Goal: Task Accomplishment & Management: Complete application form

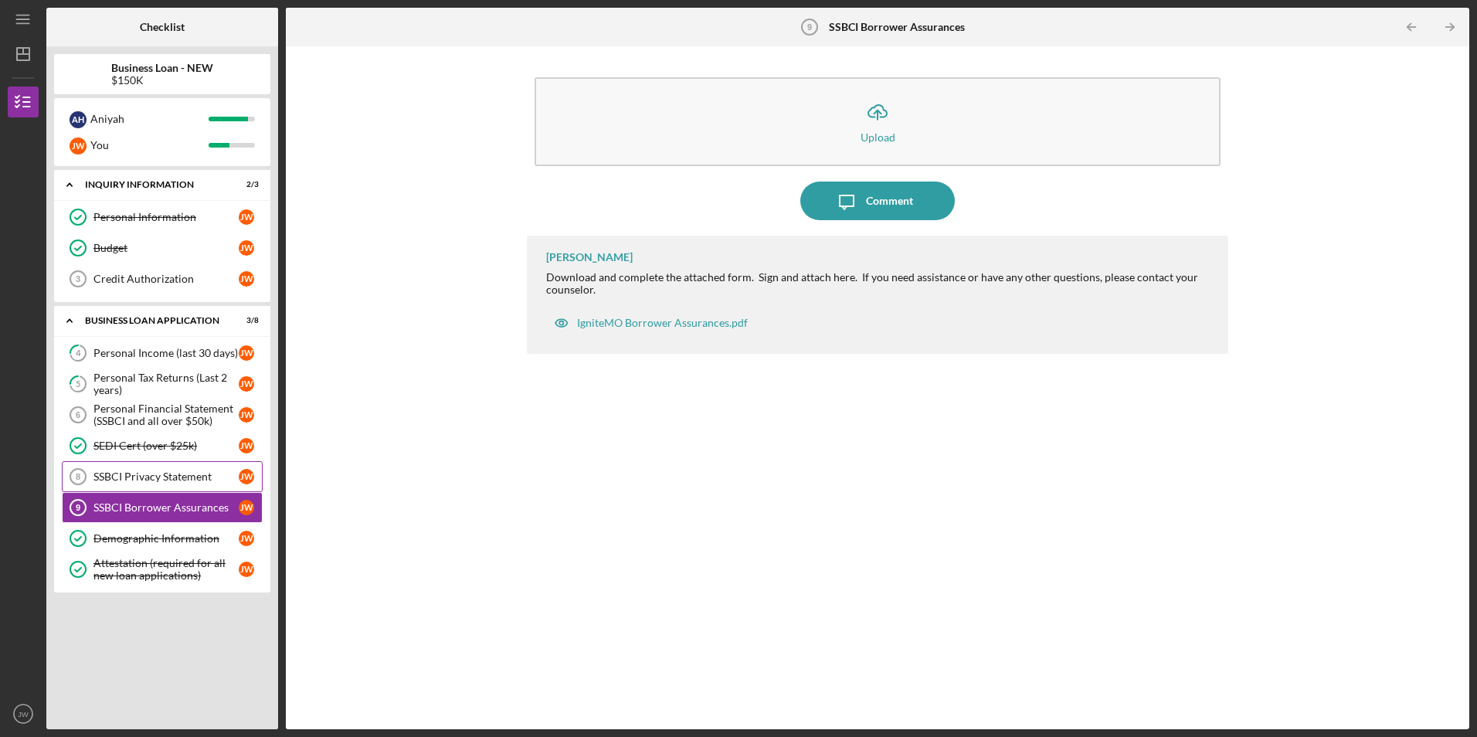
click at [127, 474] on div "SSBCI Privacy Statement" at bounding box center [165, 476] width 145 height 12
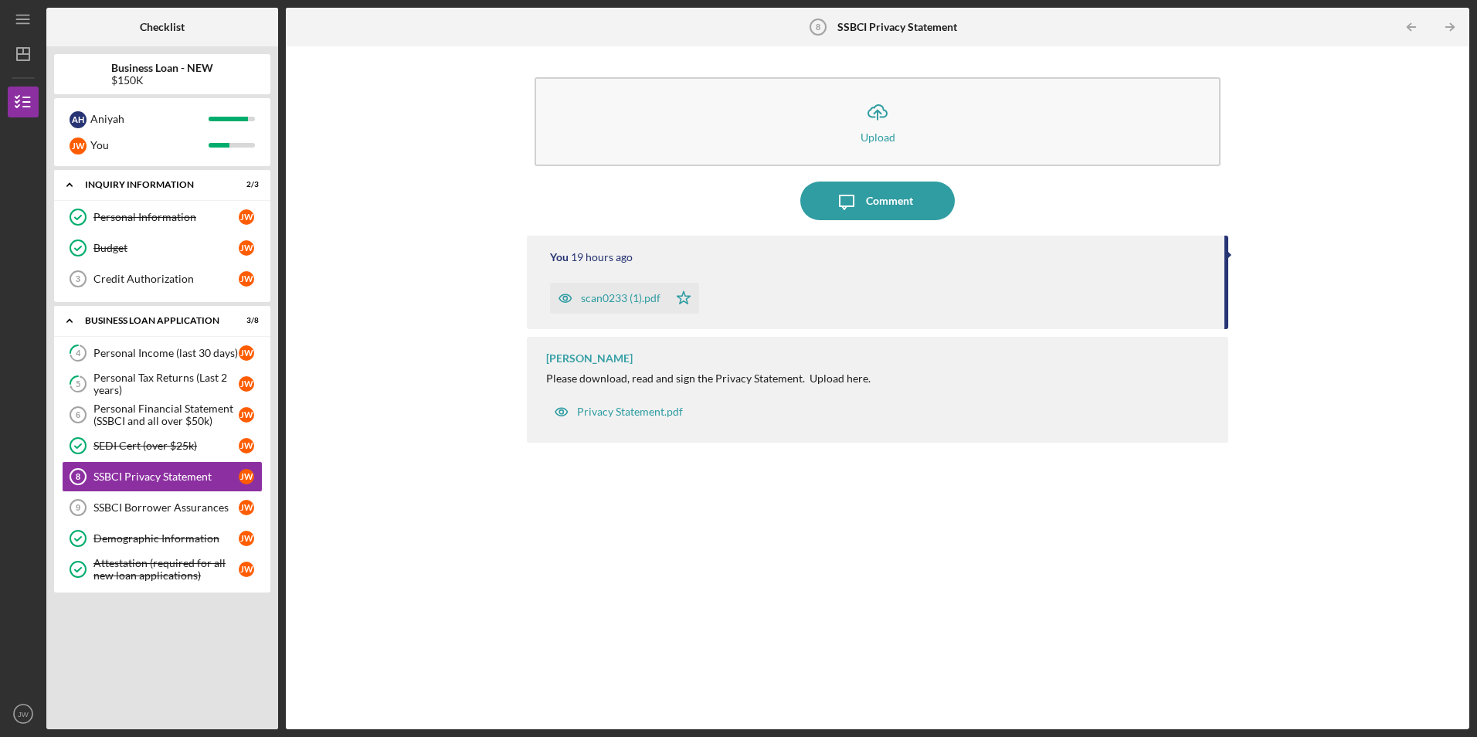
click at [1398, 371] on div "Icon/Upload Upload Icon/Message Comment You 19 hours ago scan0233 (1).pdf Icon/…" at bounding box center [878, 388] width 1168 height 668
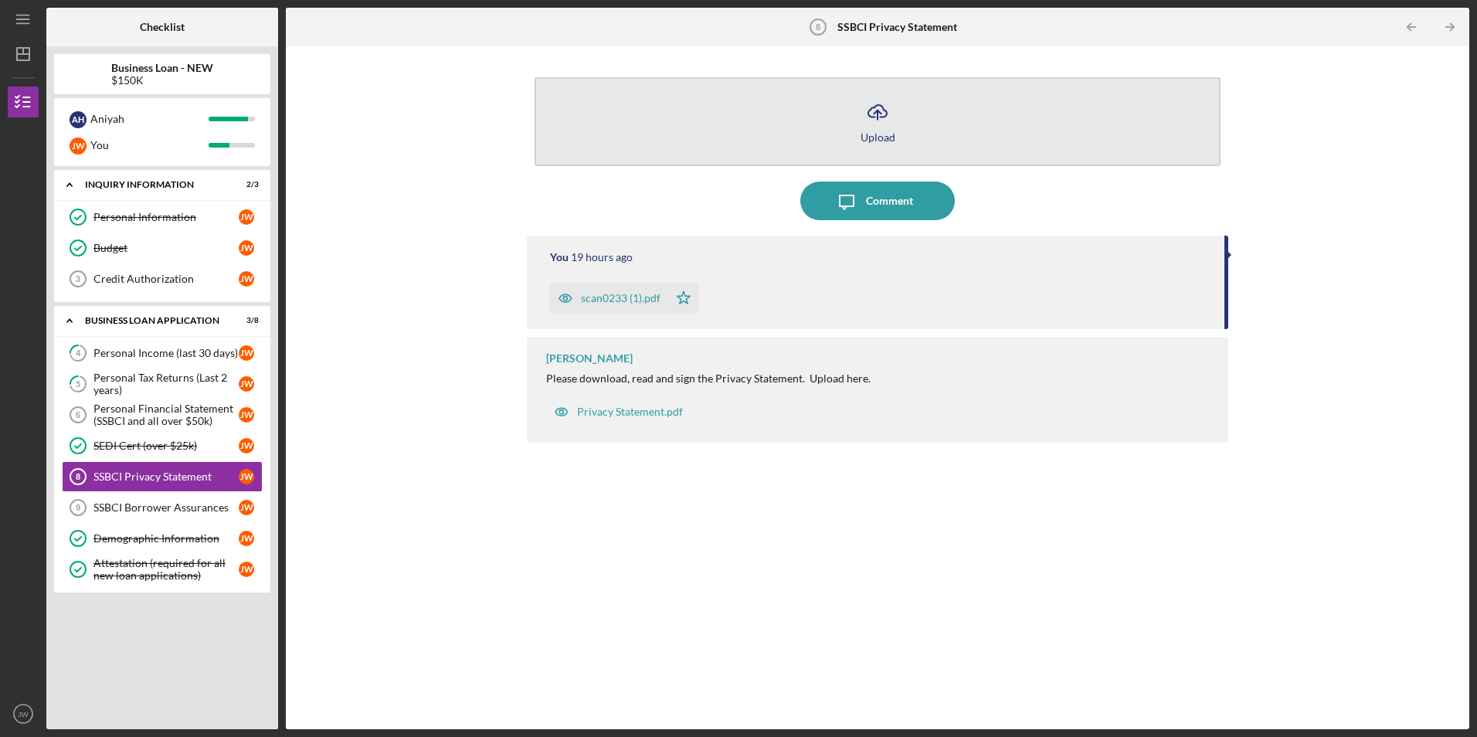
click at [960, 141] on button "Icon/Upload Upload" at bounding box center [877, 121] width 685 height 89
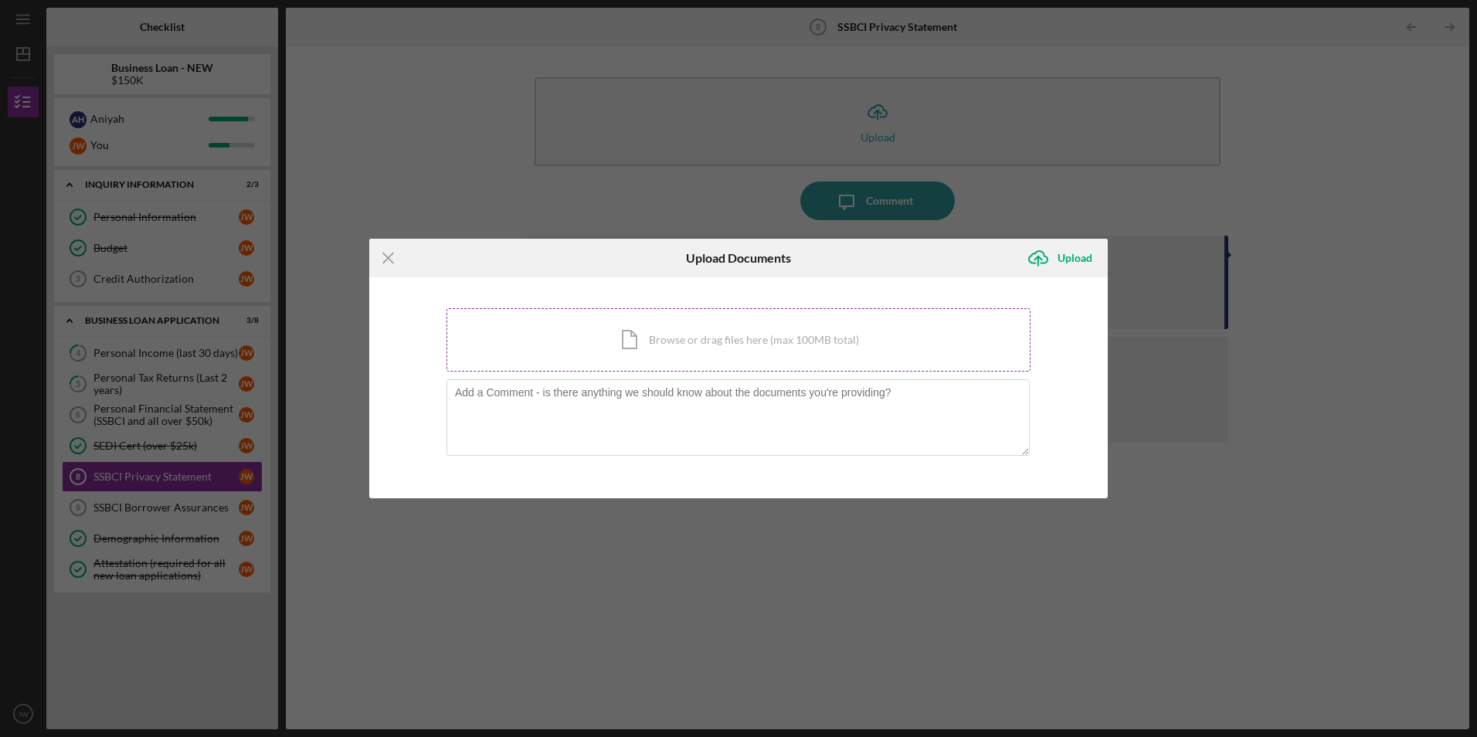
click at [650, 343] on div "Icon/Document Browse or drag files here (max 100MB total) Tap to choose files o…" at bounding box center [739, 339] width 584 height 63
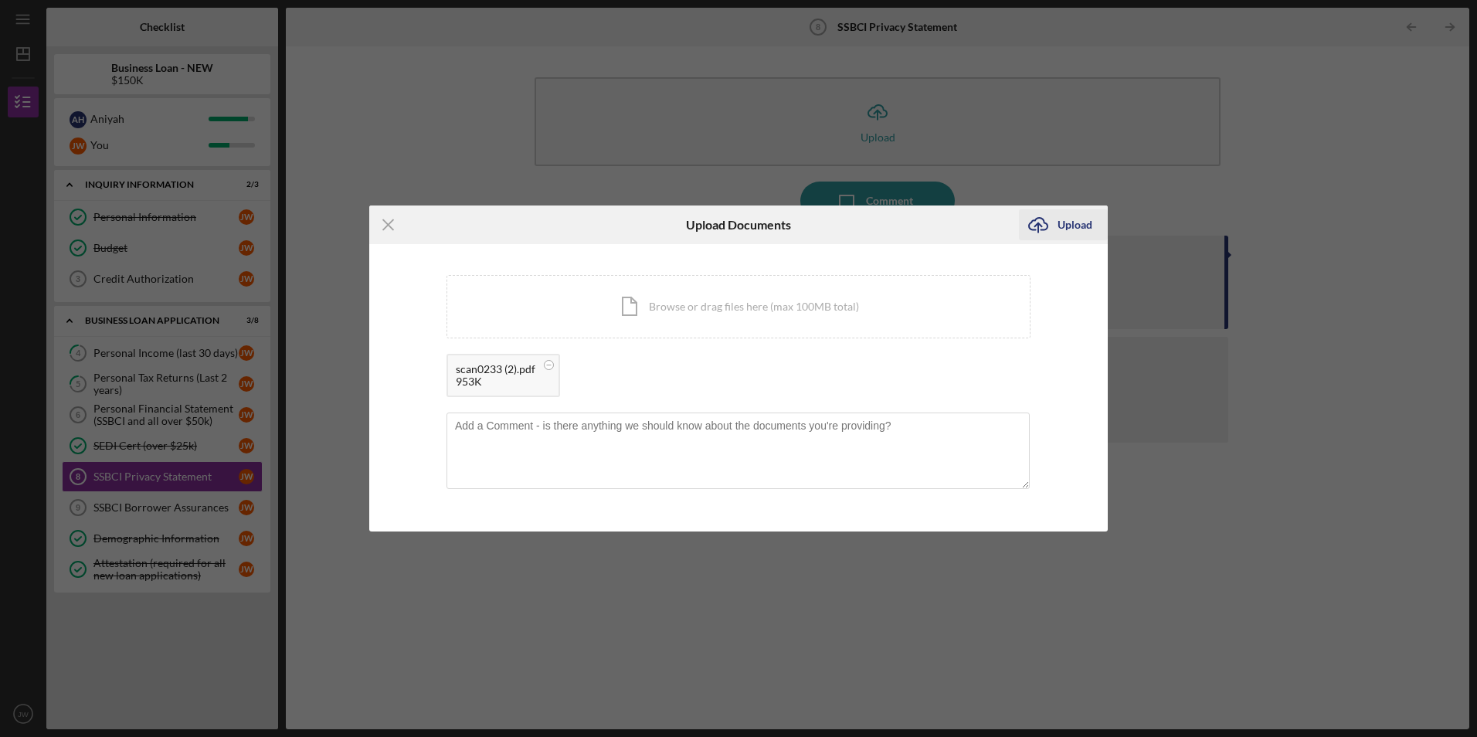
click at [1072, 229] on div "Upload" at bounding box center [1075, 224] width 35 height 31
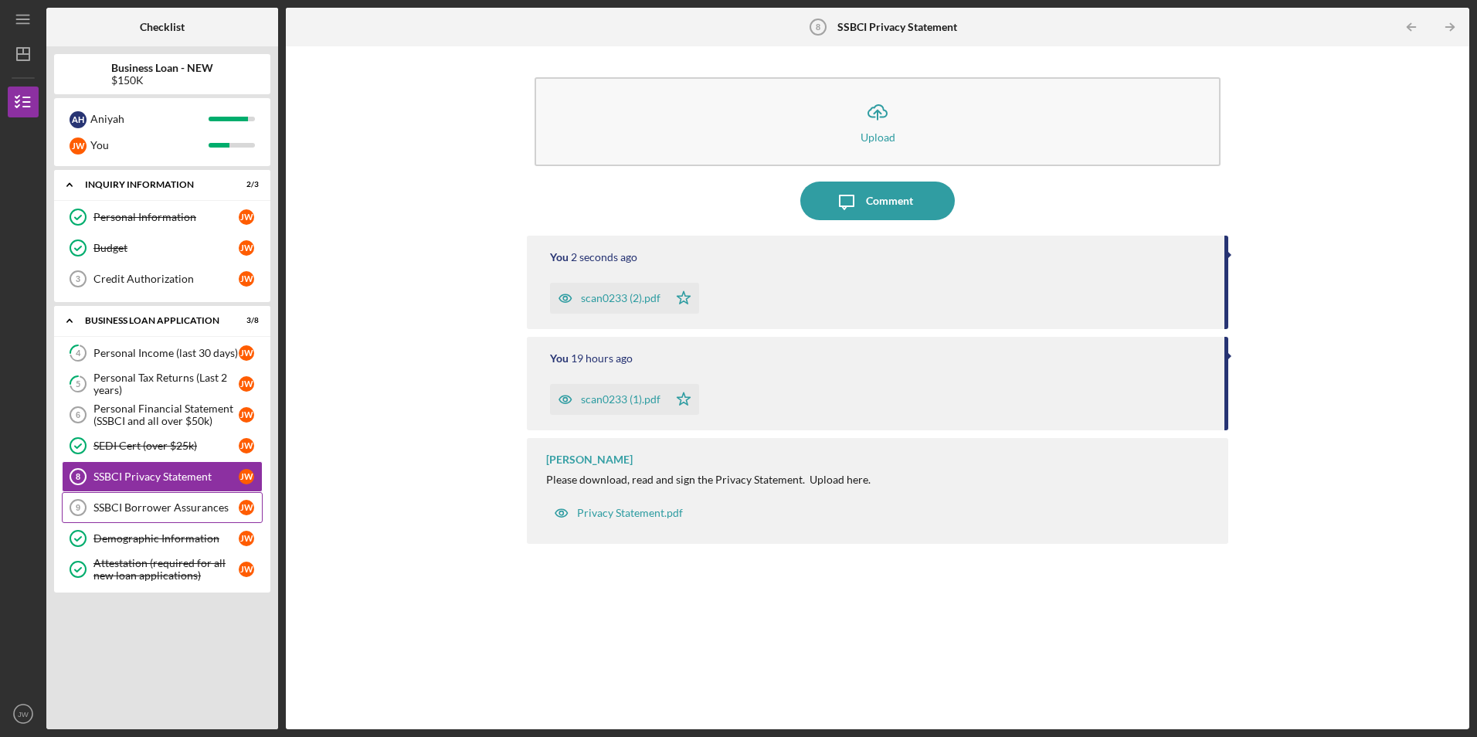
click at [121, 504] on div "SSBCI Borrower Assurances" at bounding box center [165, 507] width 145 height 12
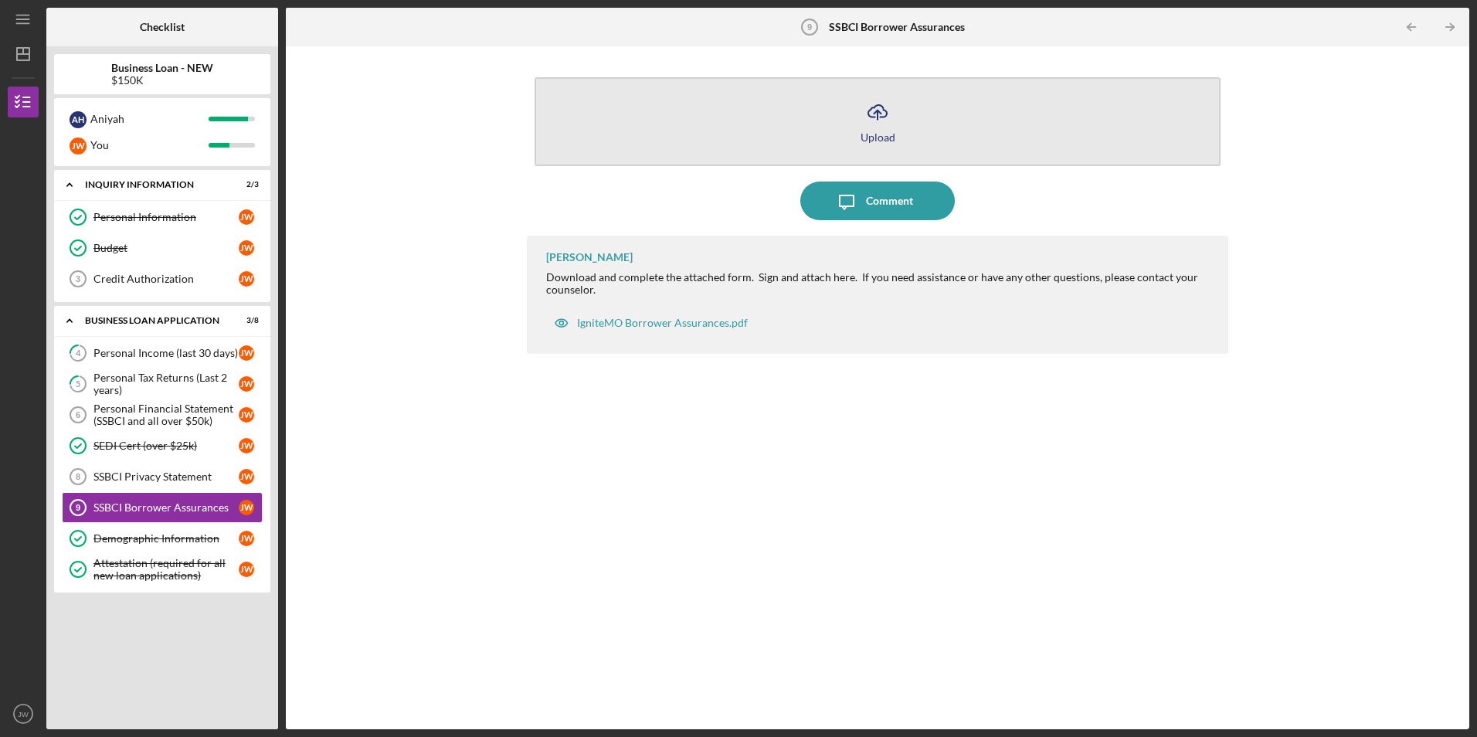
click at [887, 110] on icon "Icon/Upload" at bounding box center [877, 112] width 39 height 39
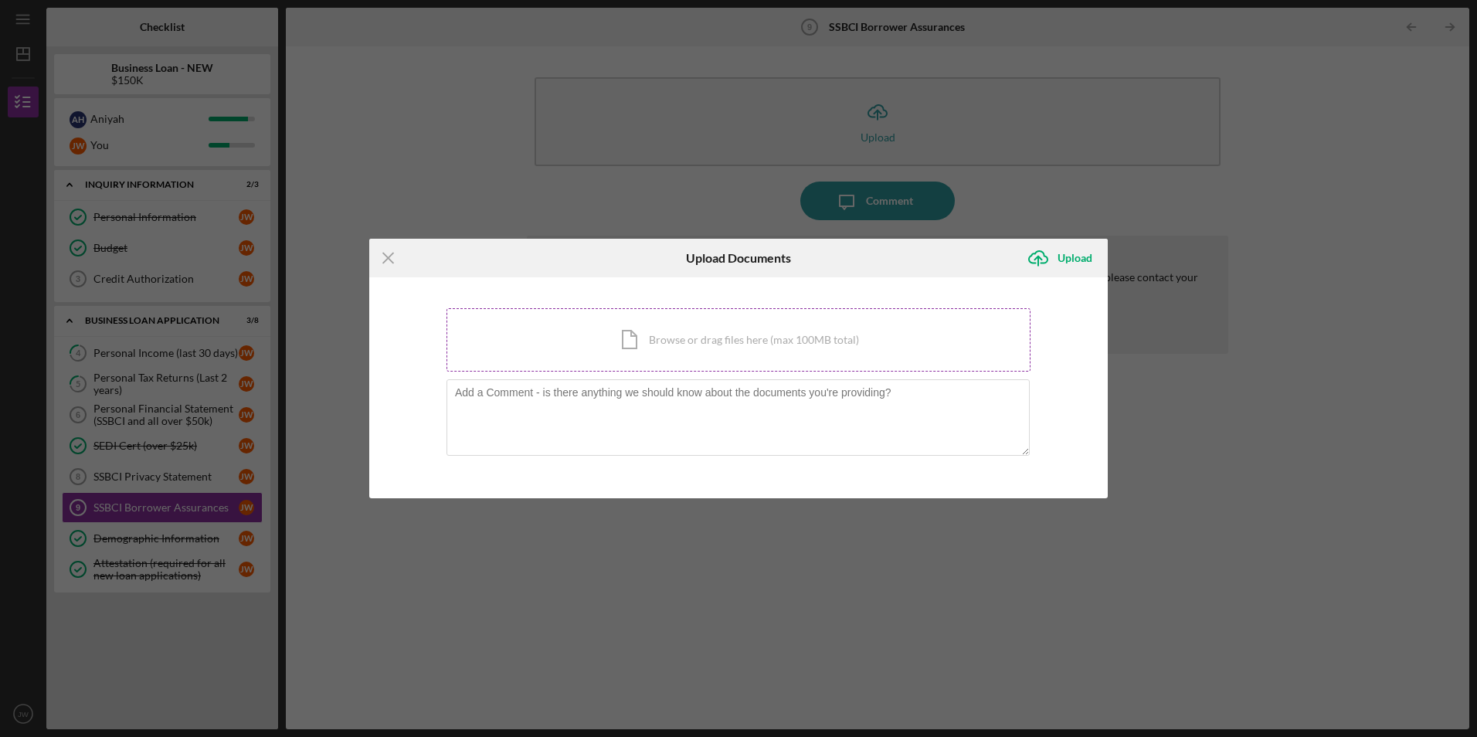
click at [703, 341] on div "Icon/Document Browse or drag files here (max 100MB total) Tap to choose files o…" at bounding box center [739, 339] width 584 height 63
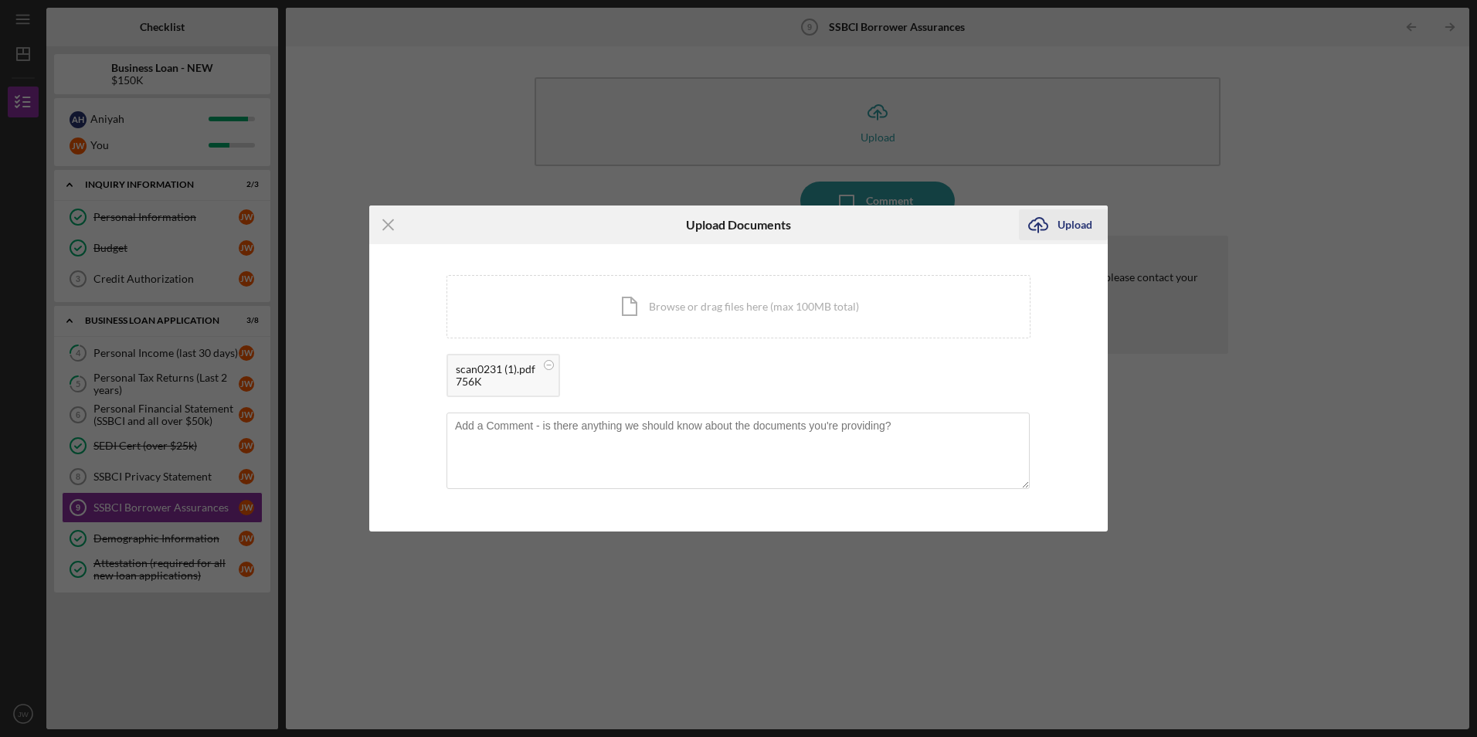
click at [1062, 218] on div "Upload" at bounding box center [1075, 224] width 35 height 31
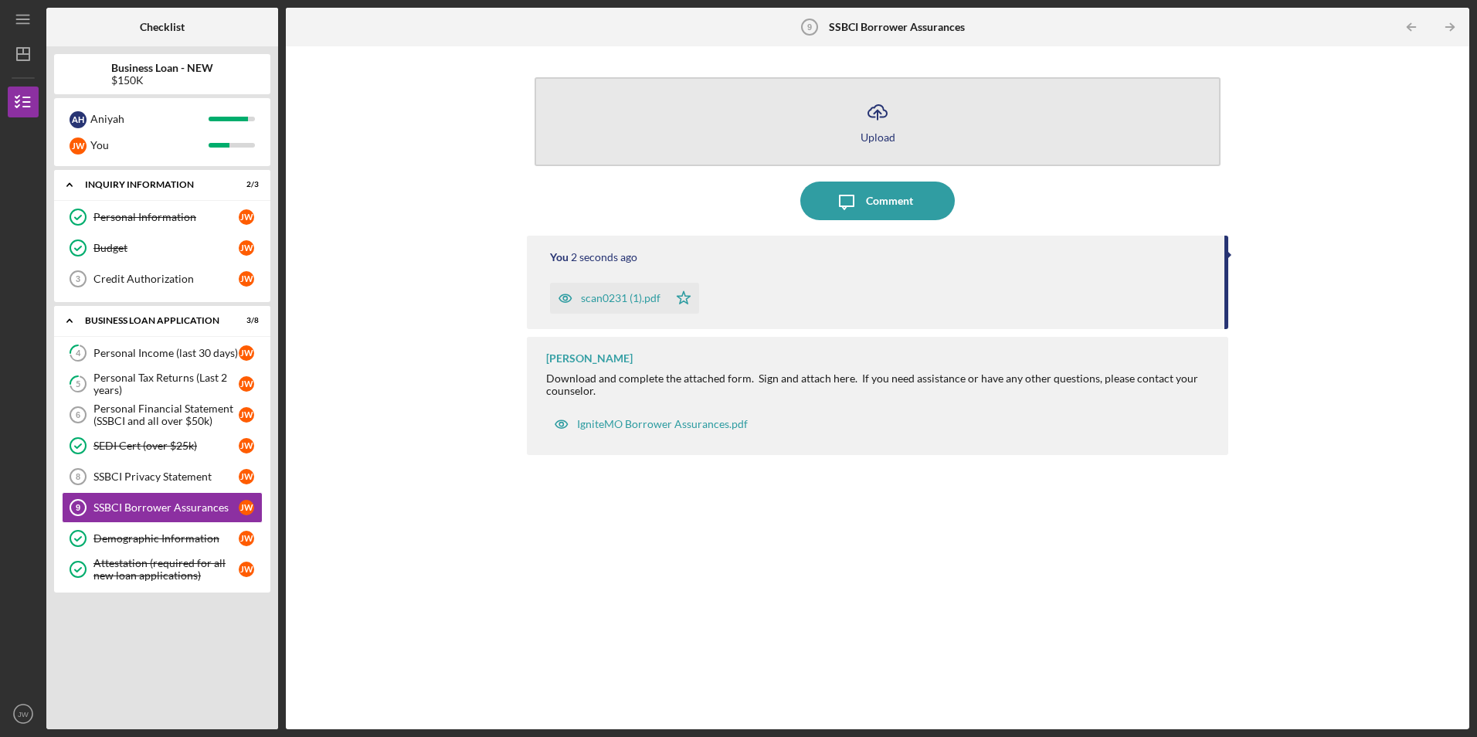
click at [902, 128] on button "Icon/Upload Upload" at bounding box center [877, 121] width 685 height 89
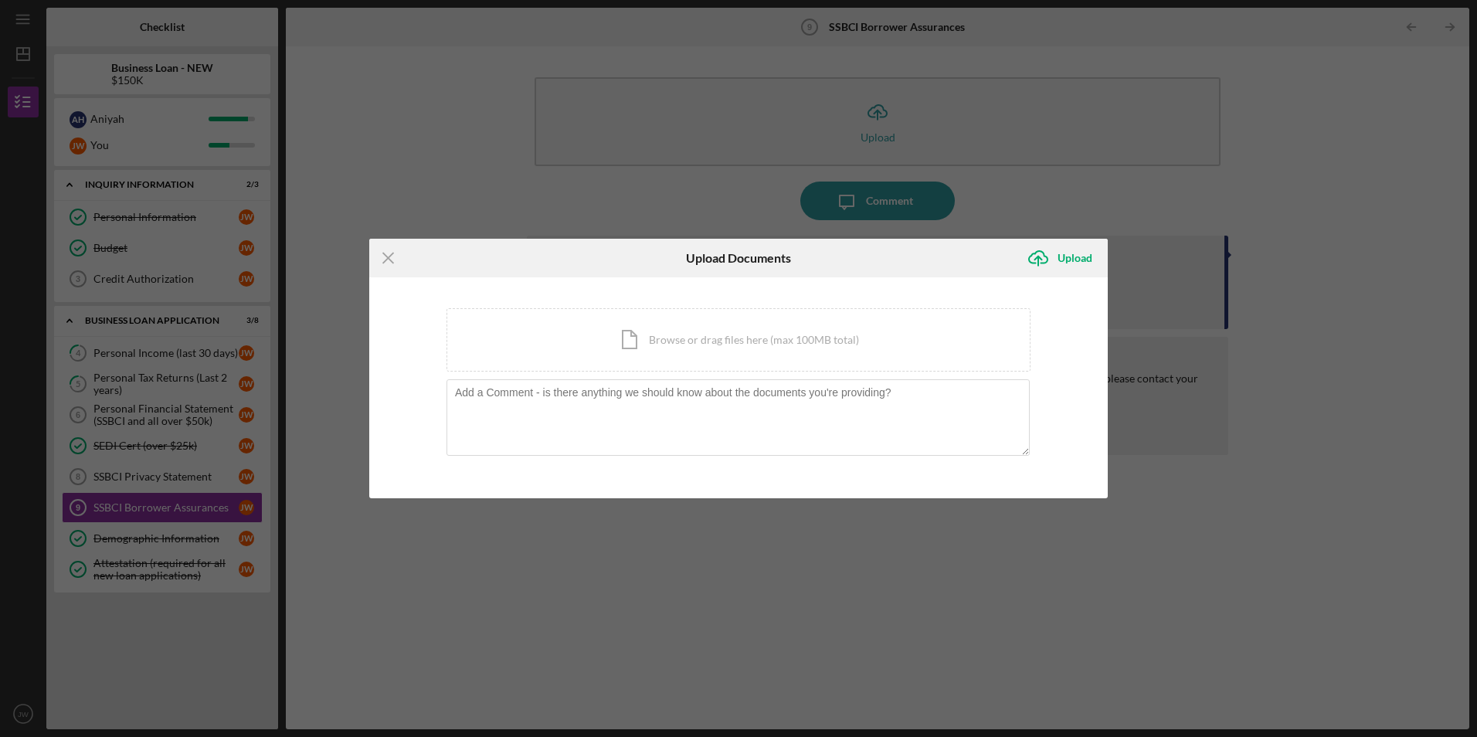
click at [484, 215] on div "Icon/Menu Close Upload Documents Icon/Upload Upload You're uploading documents …" at bounding box center [738, 368] width 1477 height 737
click at [389, 259] on line at bounding box center [388, 258] width 10 height 10
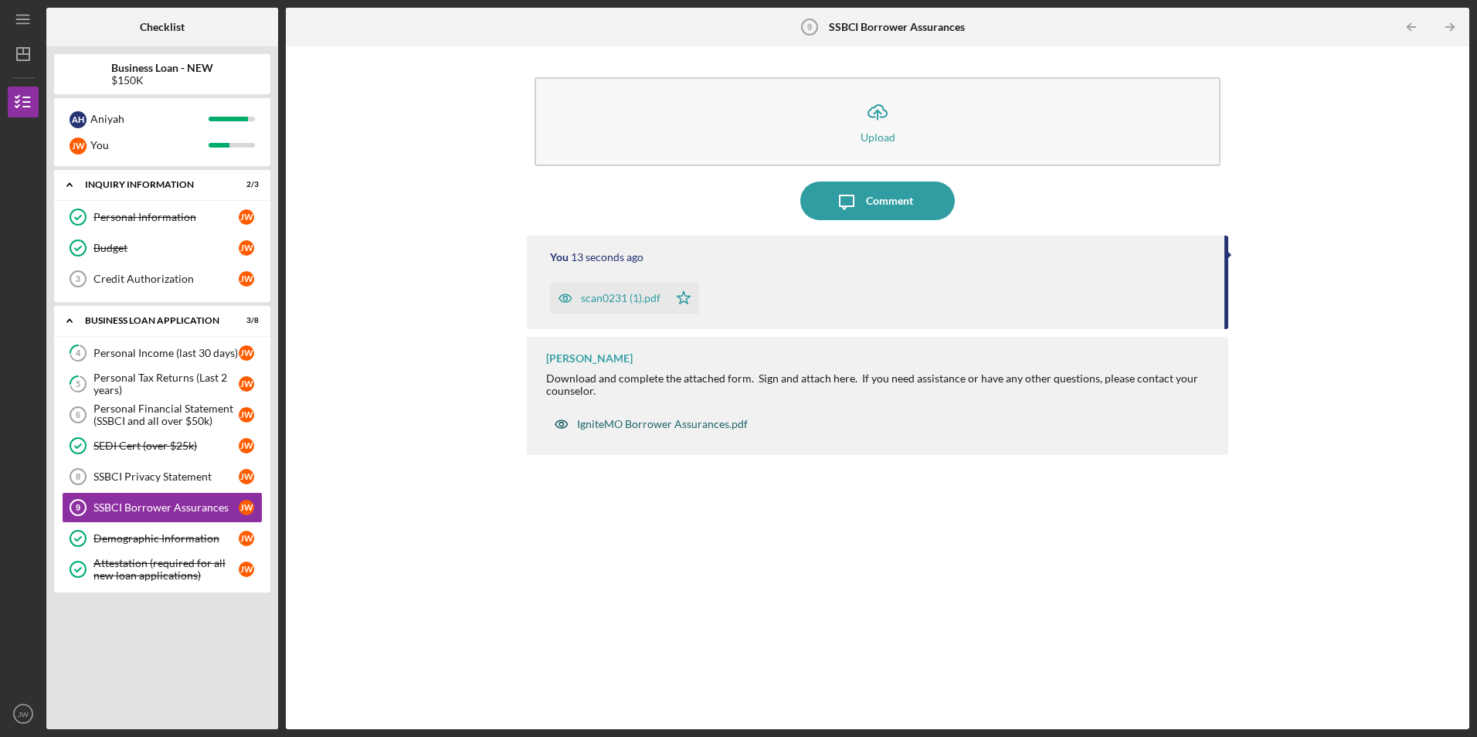
click at [605, 422] on div "IgniteMO Borrower Assurances.pdf" at bounding box center [662, 424] width 171 height 12
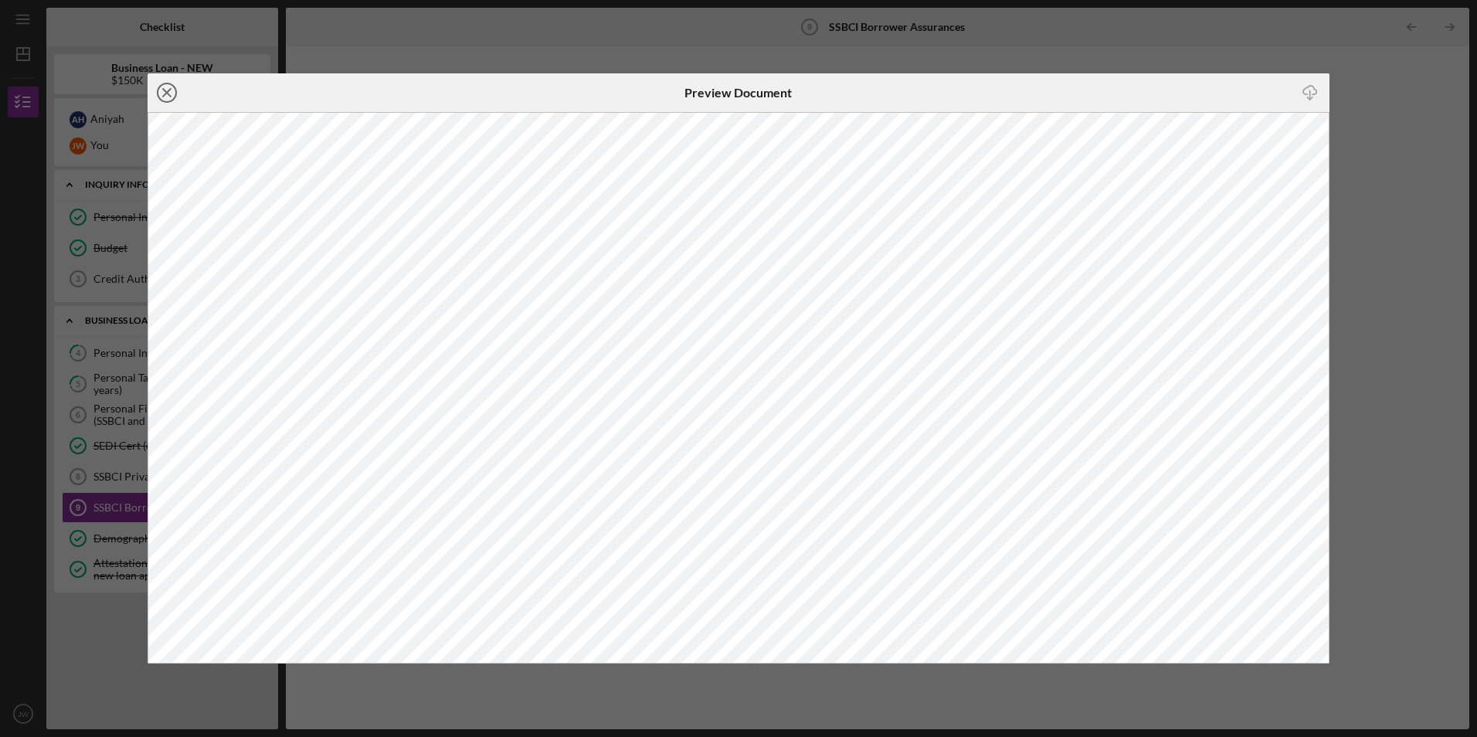
click at [168, 94] on line at bounding box center [167, 93] width 8 height 8
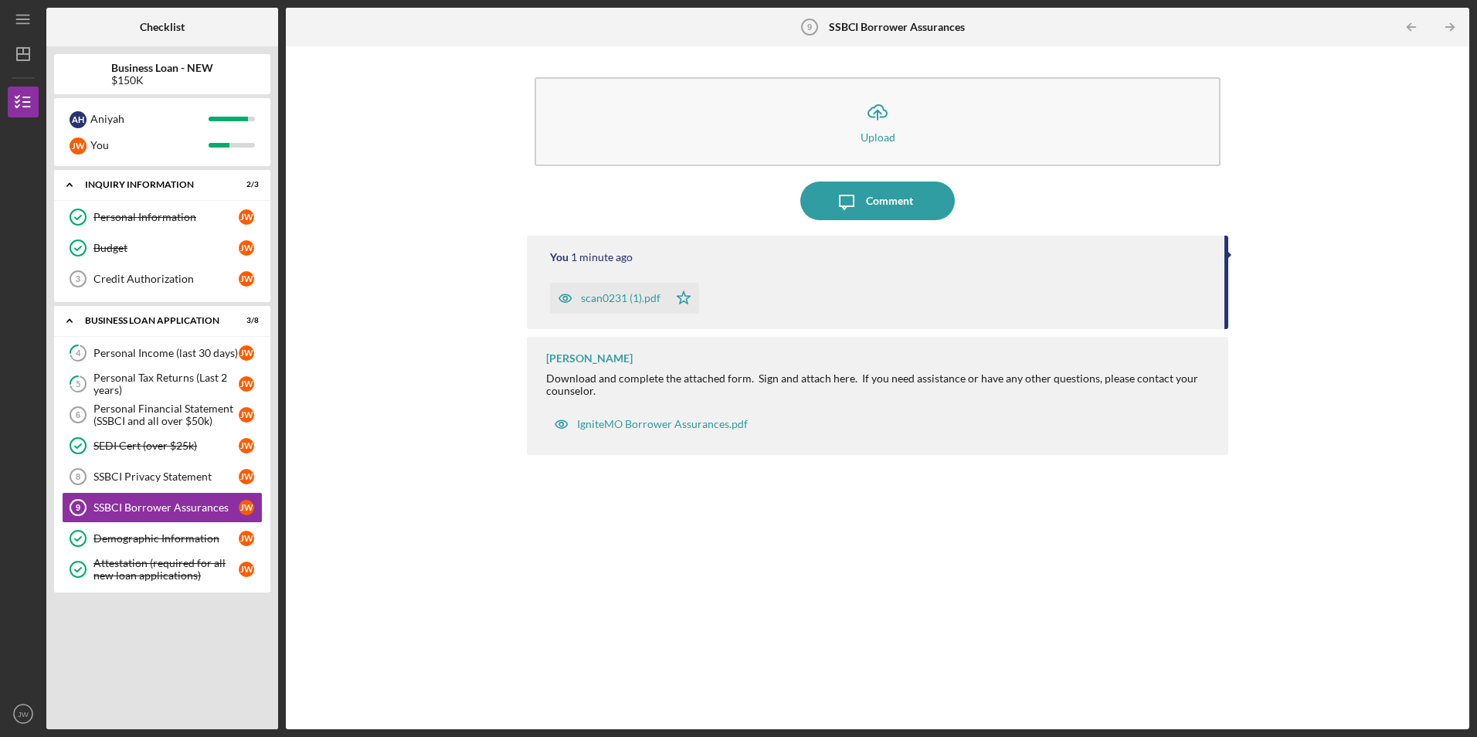
click at [614, 310] on div "scan0231 (1).pdf" at bounding box center [609, 298] width 118 height 31
click at [562, 298] on icon "button" at bounding box center [565, 298] width 31 height 31
click at [1449, 29] on icon "close" at bounding box center [1449, 28] width 8 height 8
click at [564, 297] on icon "button" at bounding box center [566, 299] width 4 height 4
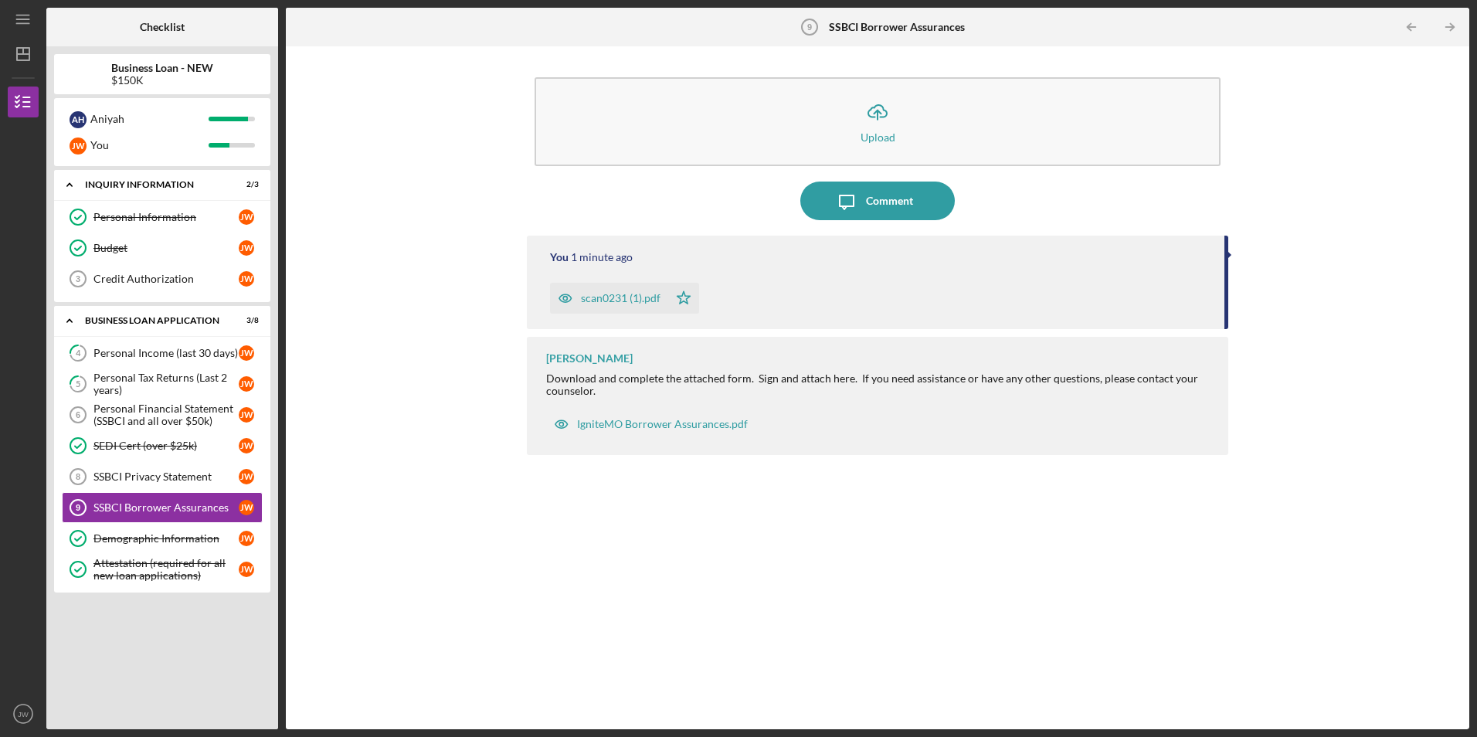
click at [564, 297] on icon "button" at bounding box center [566, 299] width 4 height 4
click at [134, 413] on div "Personal Financial Statement (SSBCI and all over $50k)" at bounding box center [165, 415] width 145 height 25
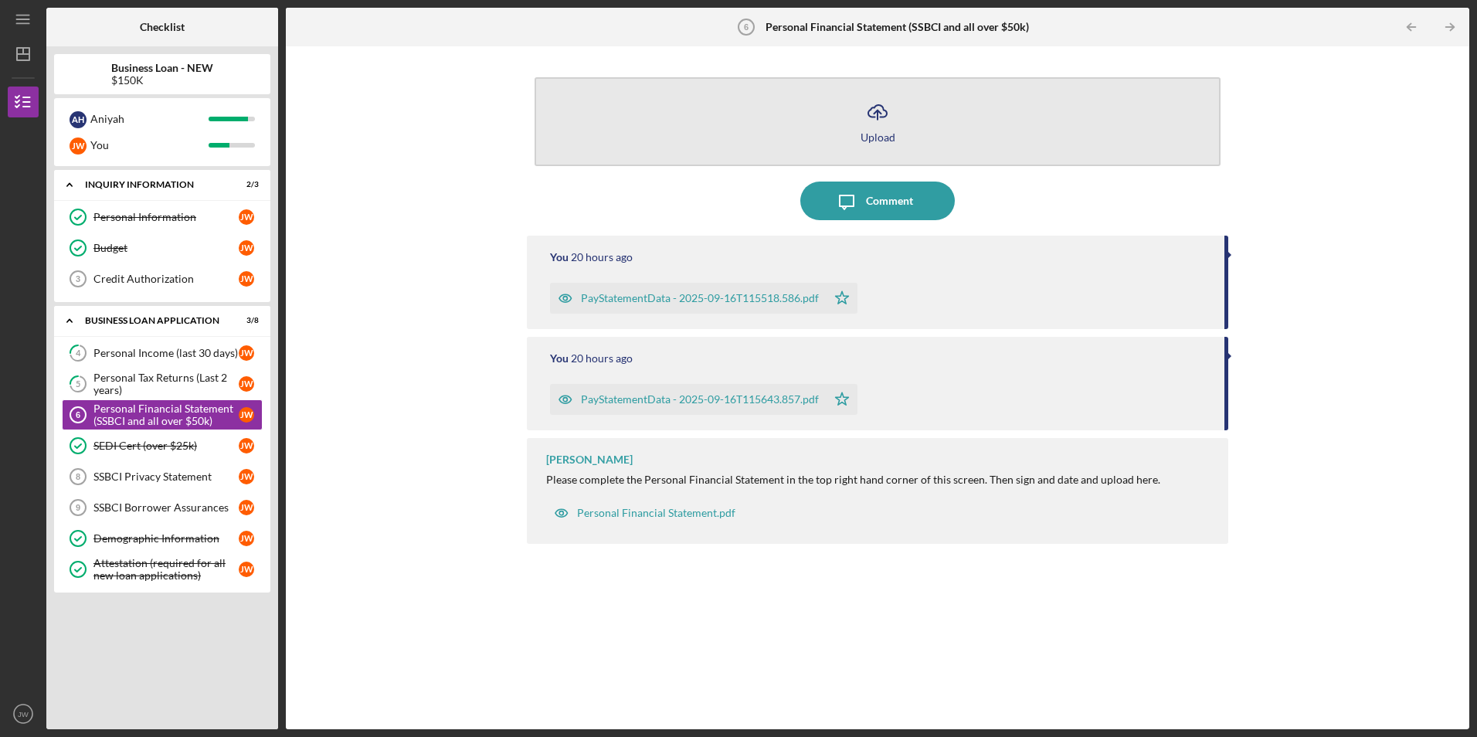
click at [913, 109] on button "Icon/Upload Upload" at bounding box center [877, 121] width 685 height 89
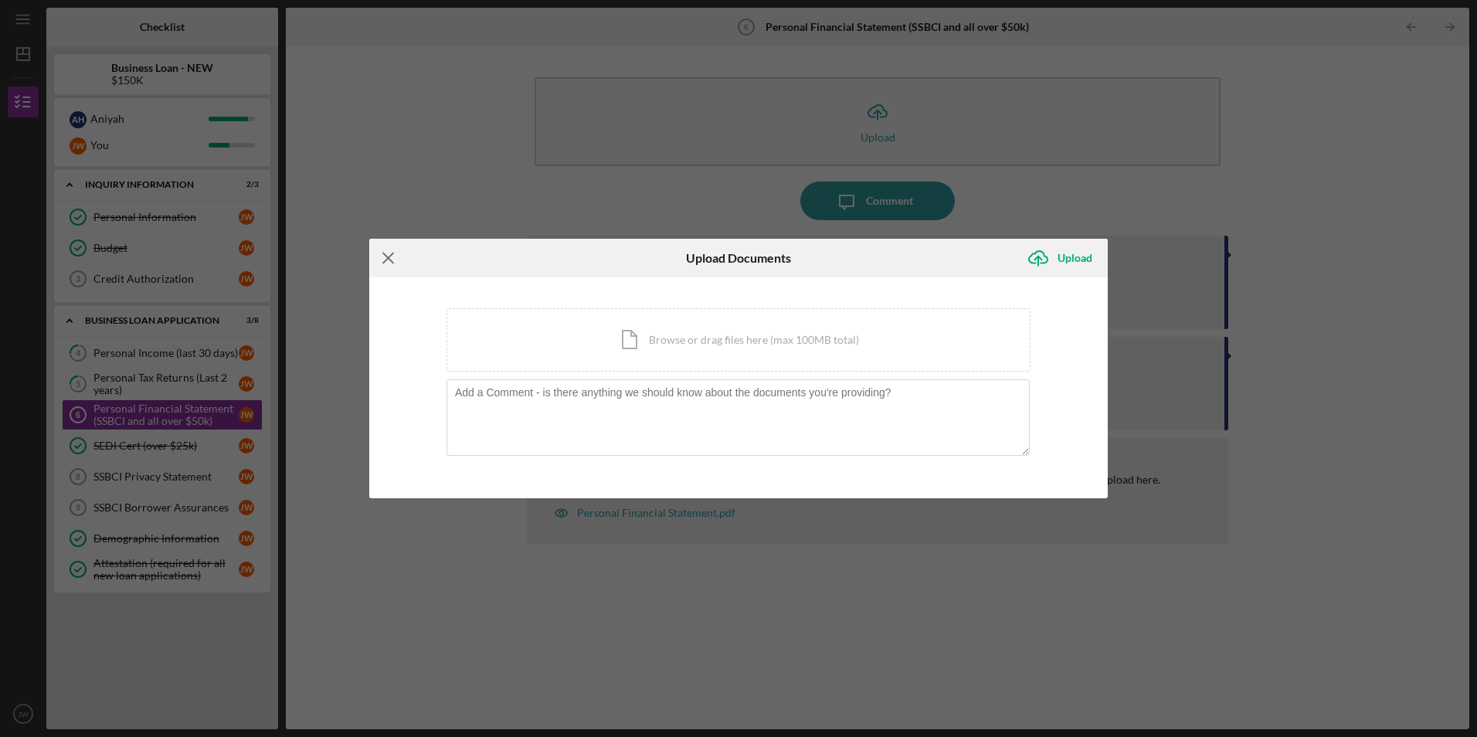
click at [393, 256] on icon "Icon/Menu Close" at bounding box center [388, 258] width 39 height 39
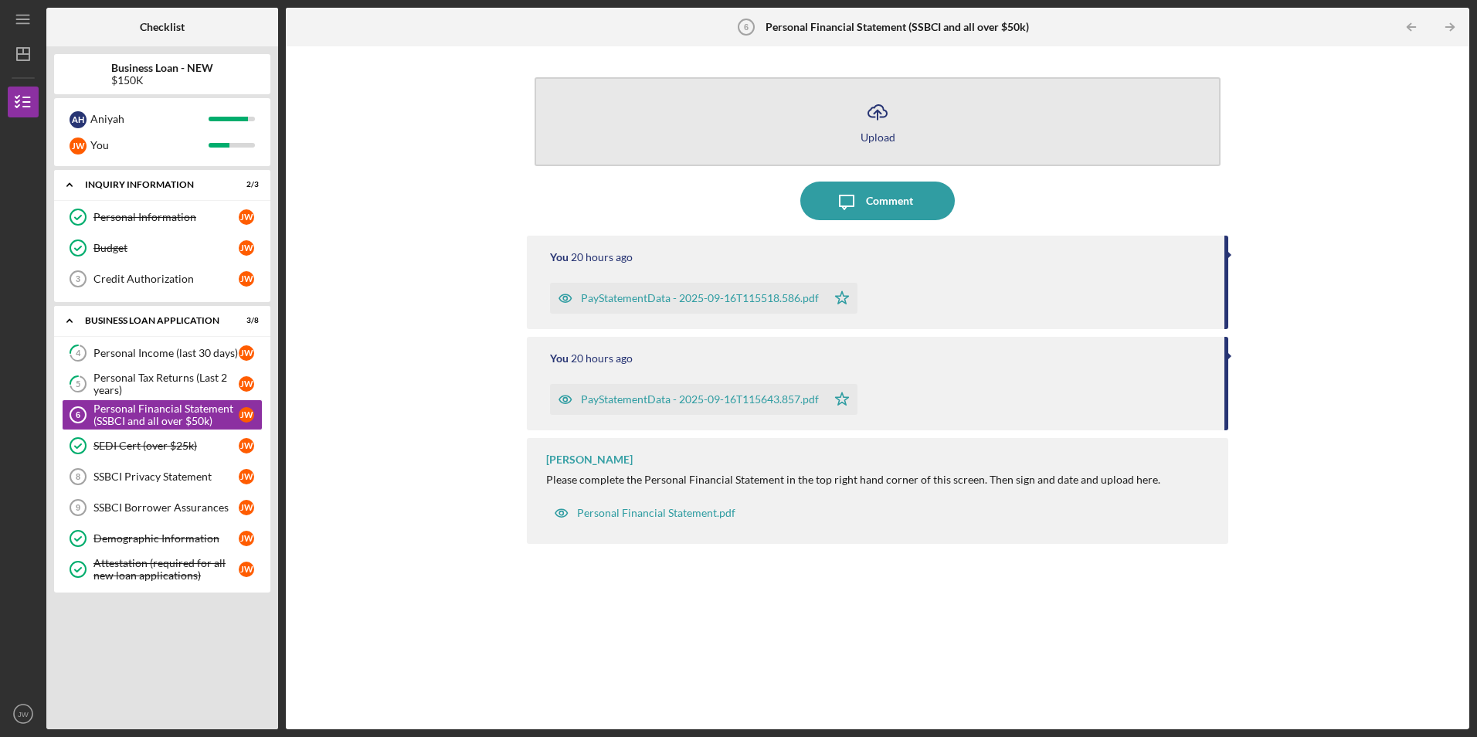
click at [910, 138] on button "Icon/Upload Upload" at bounding box center [877, 121] width 685 height 89
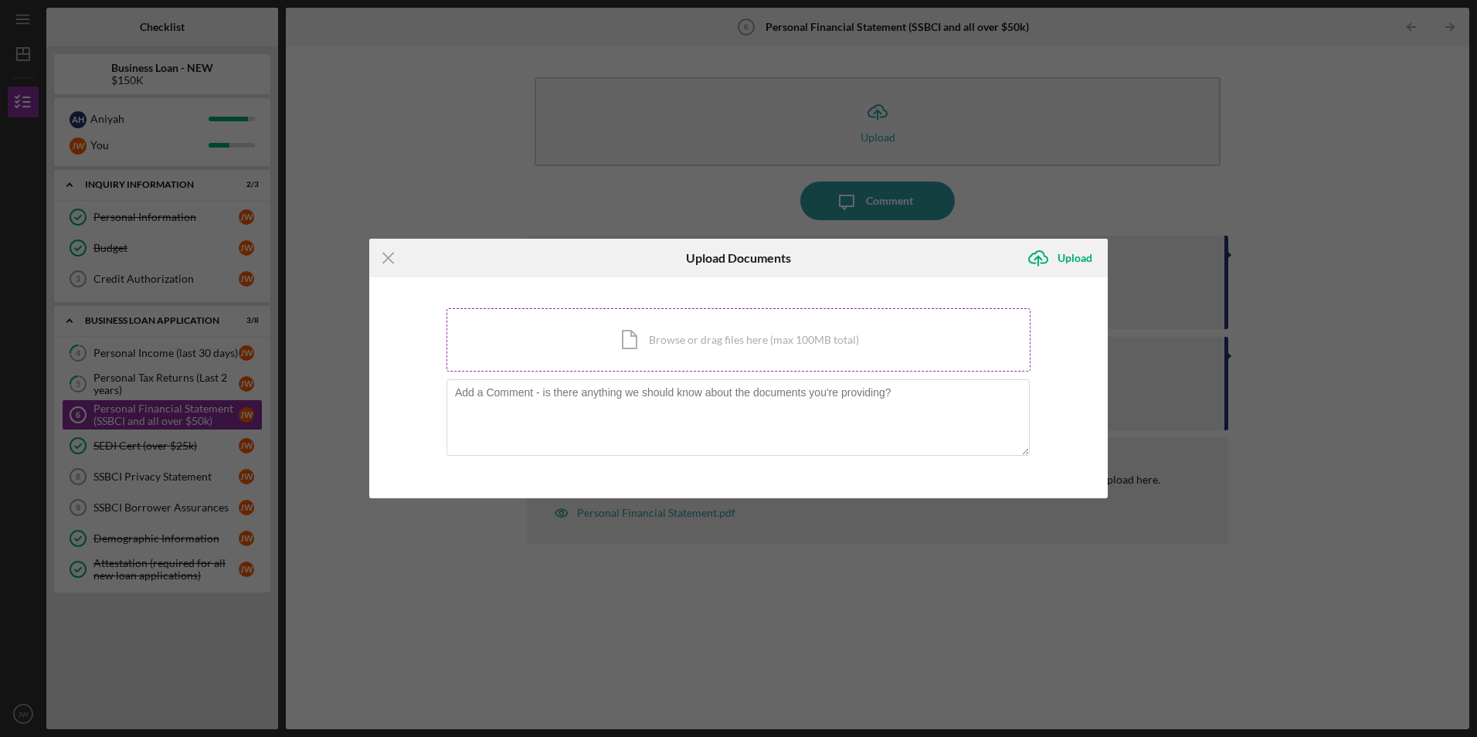
click at [711, 338] on div "Icon/Document Browse or drag files here (max 100MB total) Tap to choose files o…" at bounding box center [739, 339] width 584 height 63
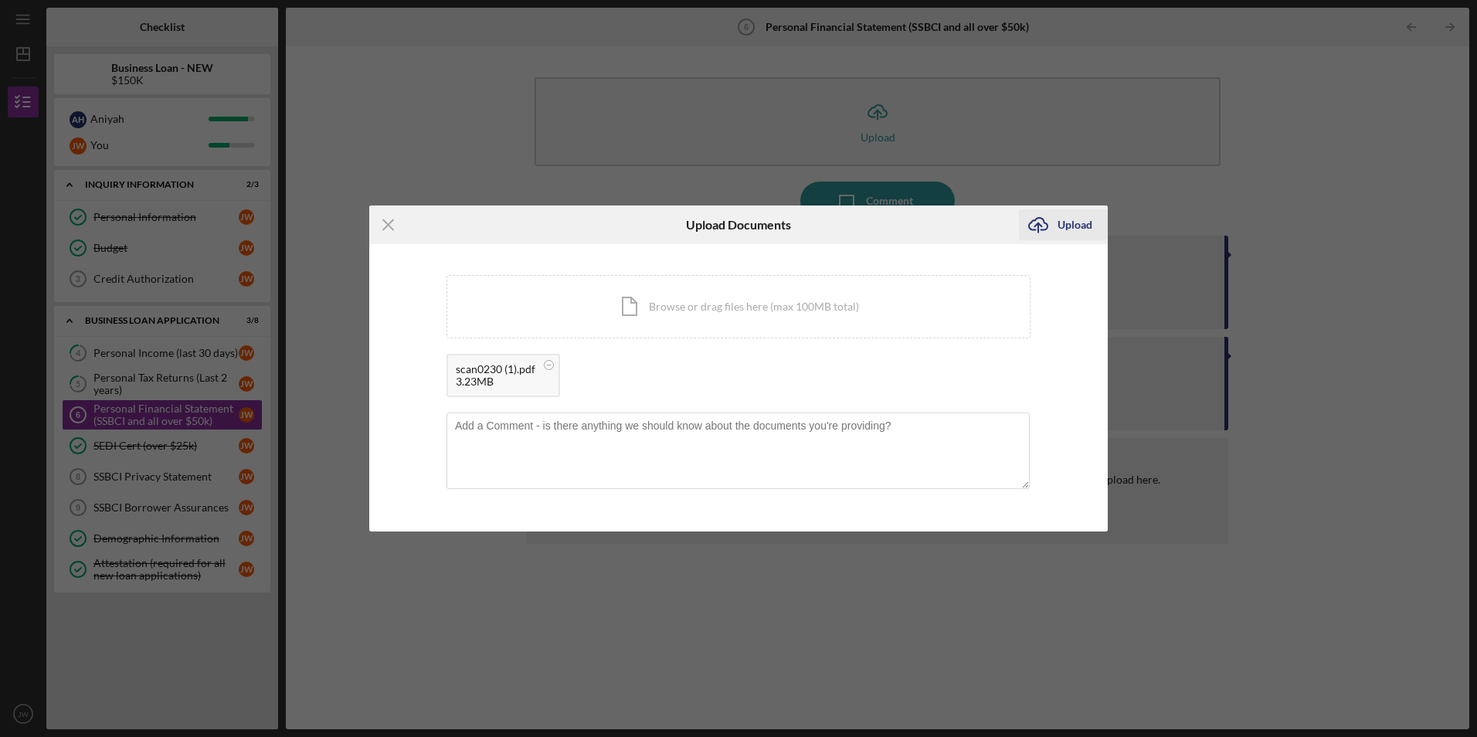
click at [1058, 230] on div "Upload" at bounding box center [1075, 224] width 35 height 31
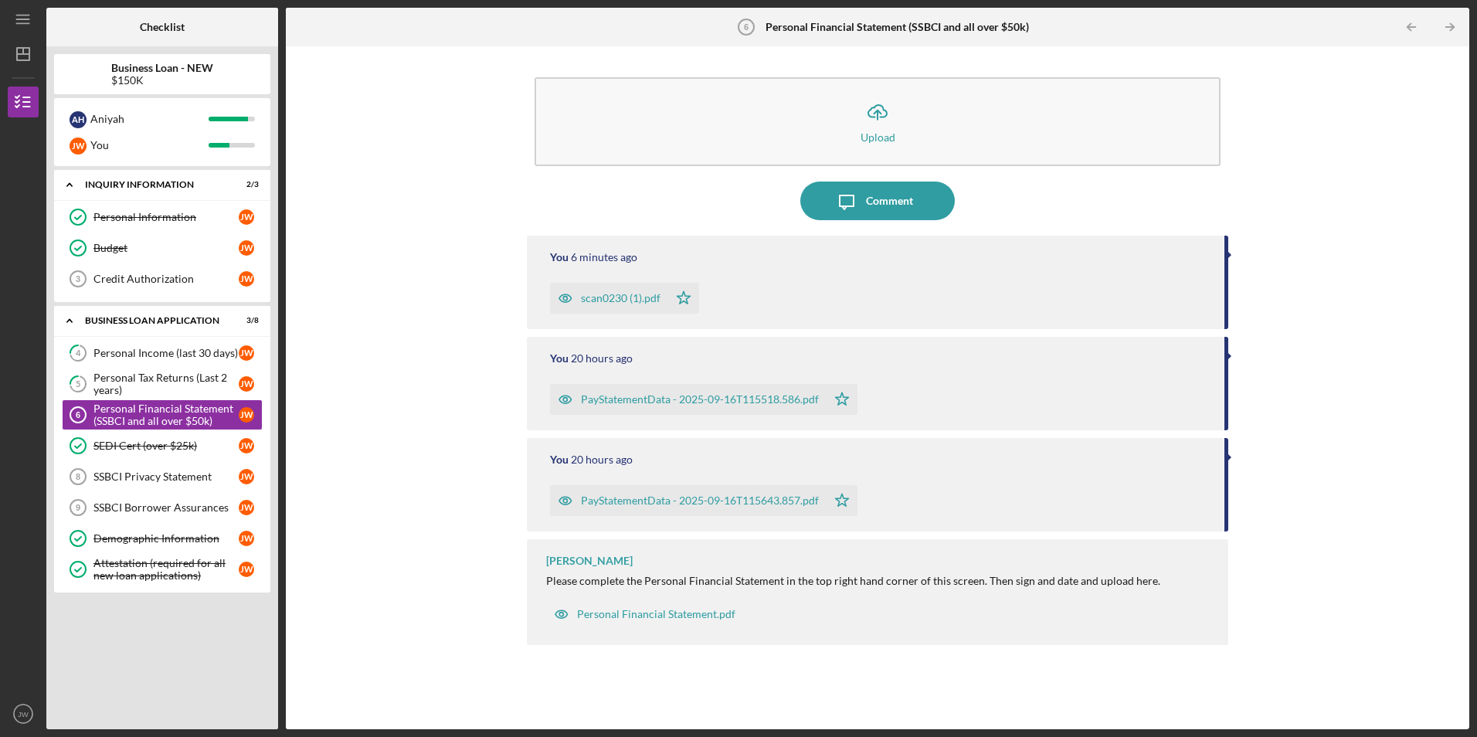
click at [382, 475] on div "Icon/Upload Upload Icon/Message Comment You 6 minutes ago scan0230 (1).pdf Icon…" at bounding box center [878, 388] width 1168 height 668
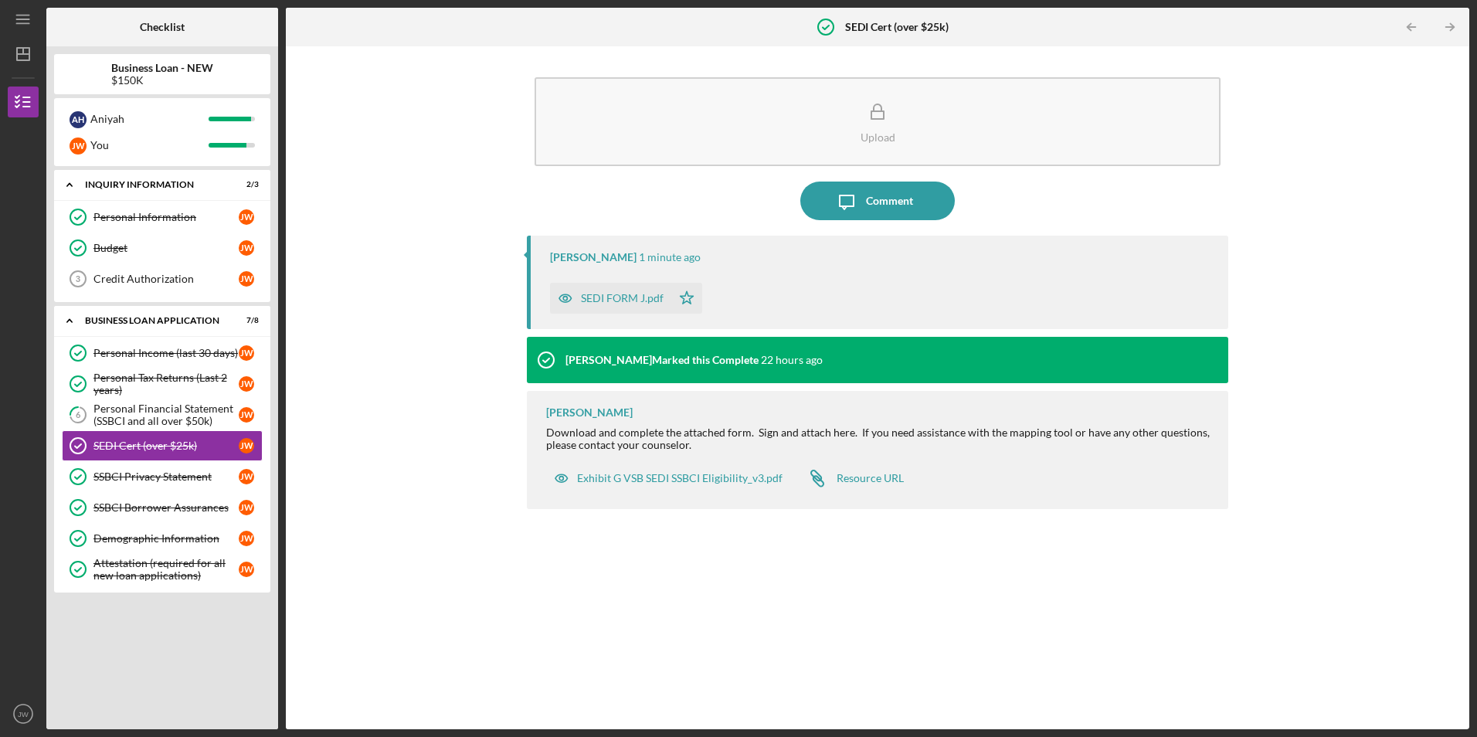
drag, startPoint x: 447, startPoint y: 196, endPoint x: 186, endPoint y: 104, distance: 276.1
click at [446, 196] on div "Upload Icon/Message Comment Ian Nelson 1 minute ago SEDI FORM J.pdf Icon/Star I…" at bounding box center [878, 388] width 1168 height 668
click at [348, 513] on div "Upload Icon/Message Comment Ian Nelson 2 minutes ago SEDI FORM J.pdf Icon/Star …" at bounding box center [878, 388] width 1168 height 668
drag, startPoint x: 348, startPoint y: 386, endPoint x: 295, endPoint y: 402, distance: 55.5
click at [348, 386] on div "Upload Icon/Message Comment Ian Nelson 2 minutes ago SEDI FORM J.pdf Icon/Star …" at bounding box center [878, 388] width 1168 height 668
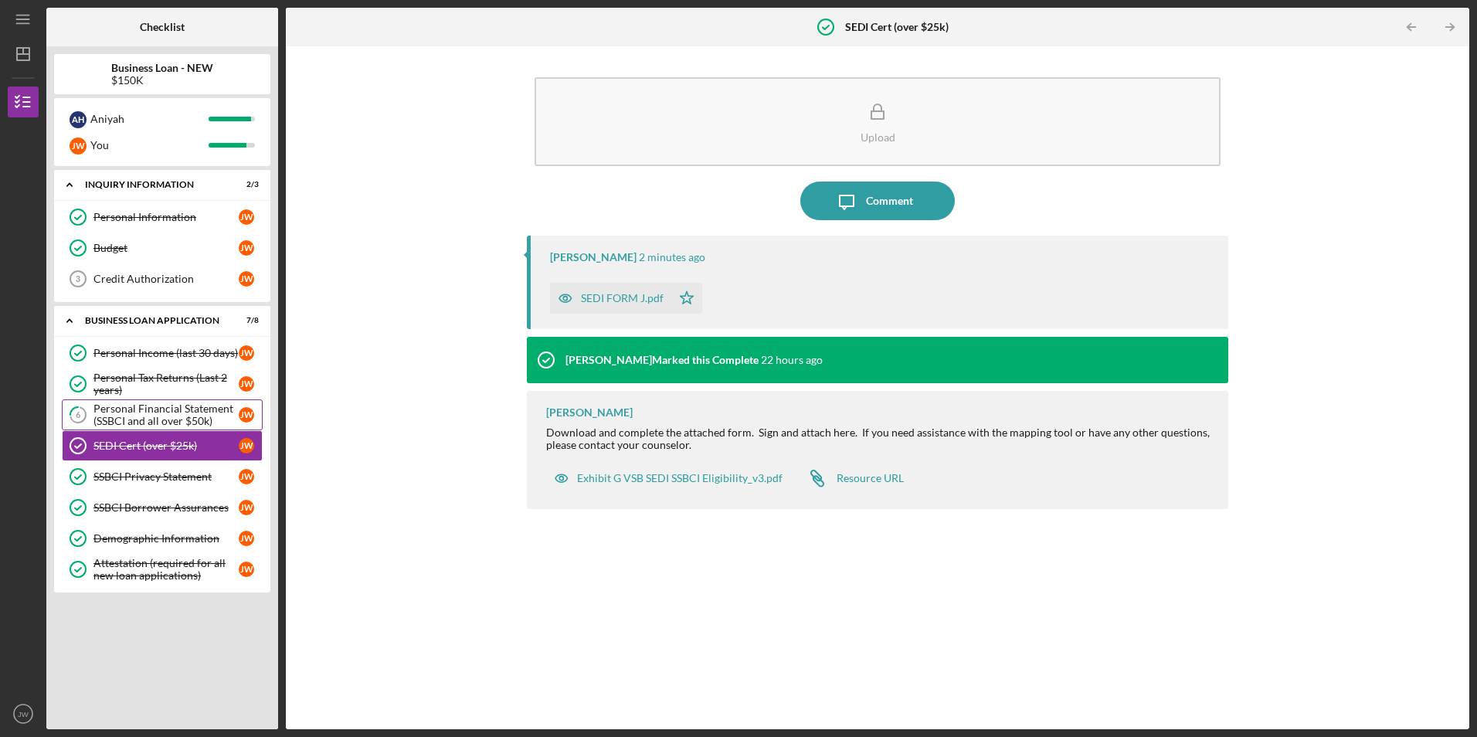
click at [193, 416] on div "Personal Financial Statement (SSBCI and all over $50k)" at bounding box center [165, 415] width 145 height 25
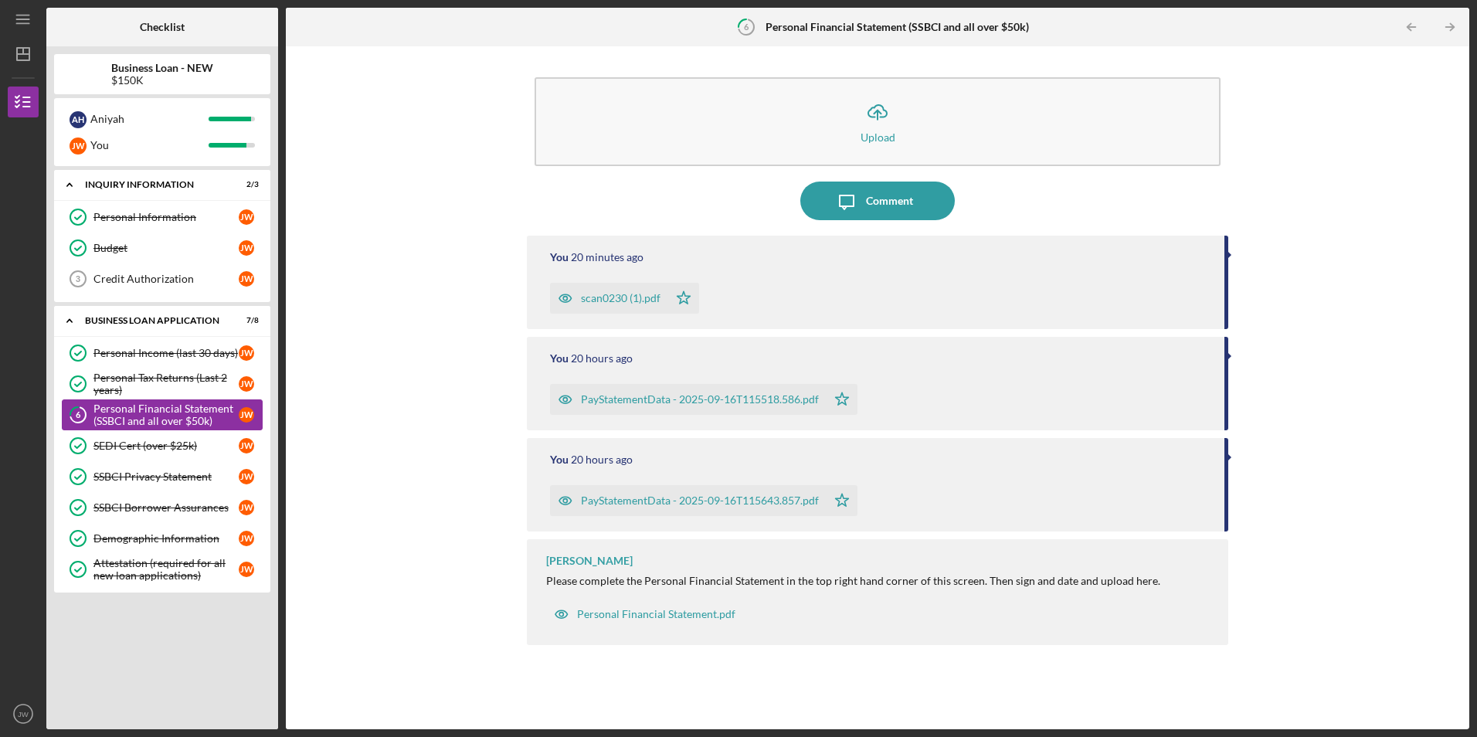
click at [189, 419] on div "Personal Financial Statement (SSBCI and all over $50k)" at bounding box center [165, 415] width 145 height 25
click at [369, 445] on div "Icon/Upload Upload Icon/Message Comment You 20 minutes ago scan0230 (1).pdf Ico…" at bounding box center [878, 388] width 1168 height 668
click at [644, 615] on div "Personal Financial Statement.pdf" at bounding box center [656, 614] width 158 height 12
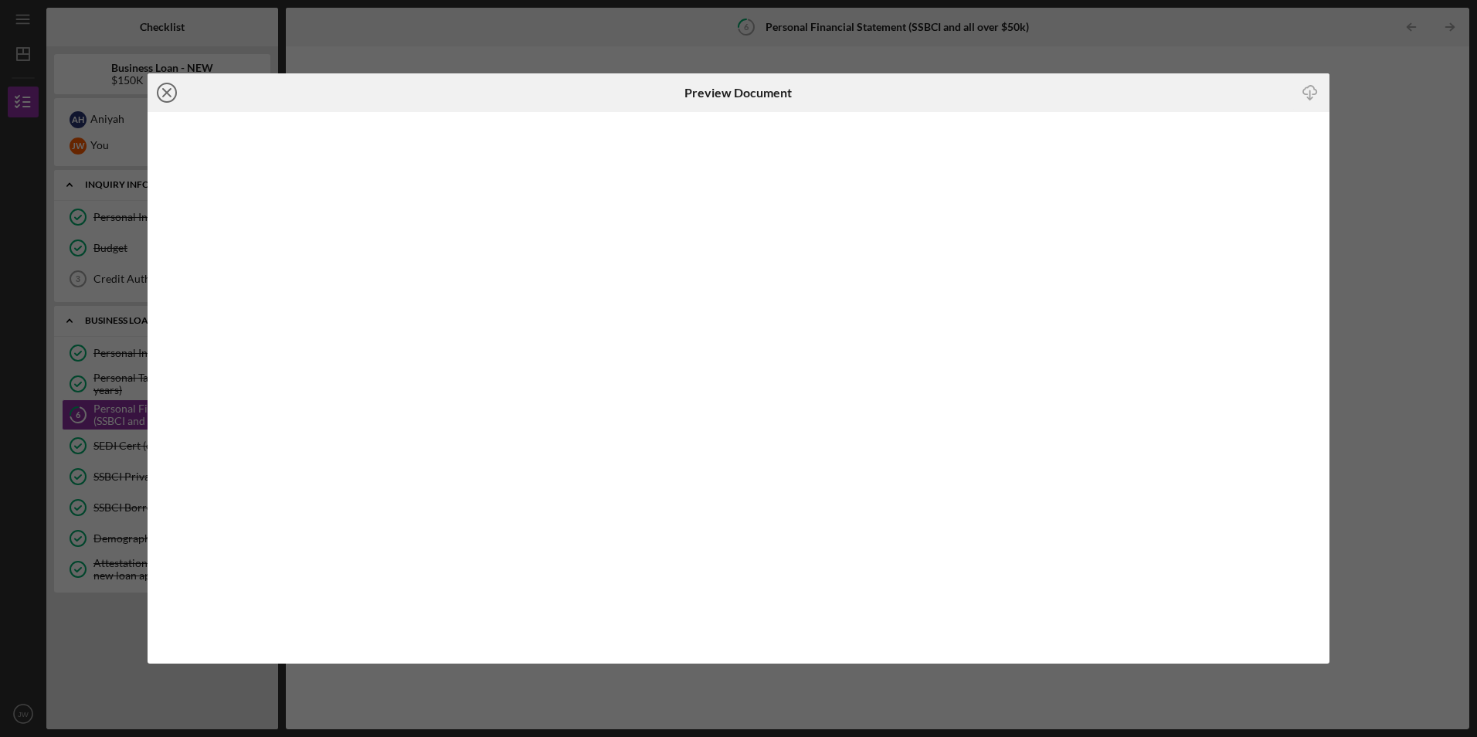
click at [161, 100] on circle at bounding box center [167, 92] width 19 height 19
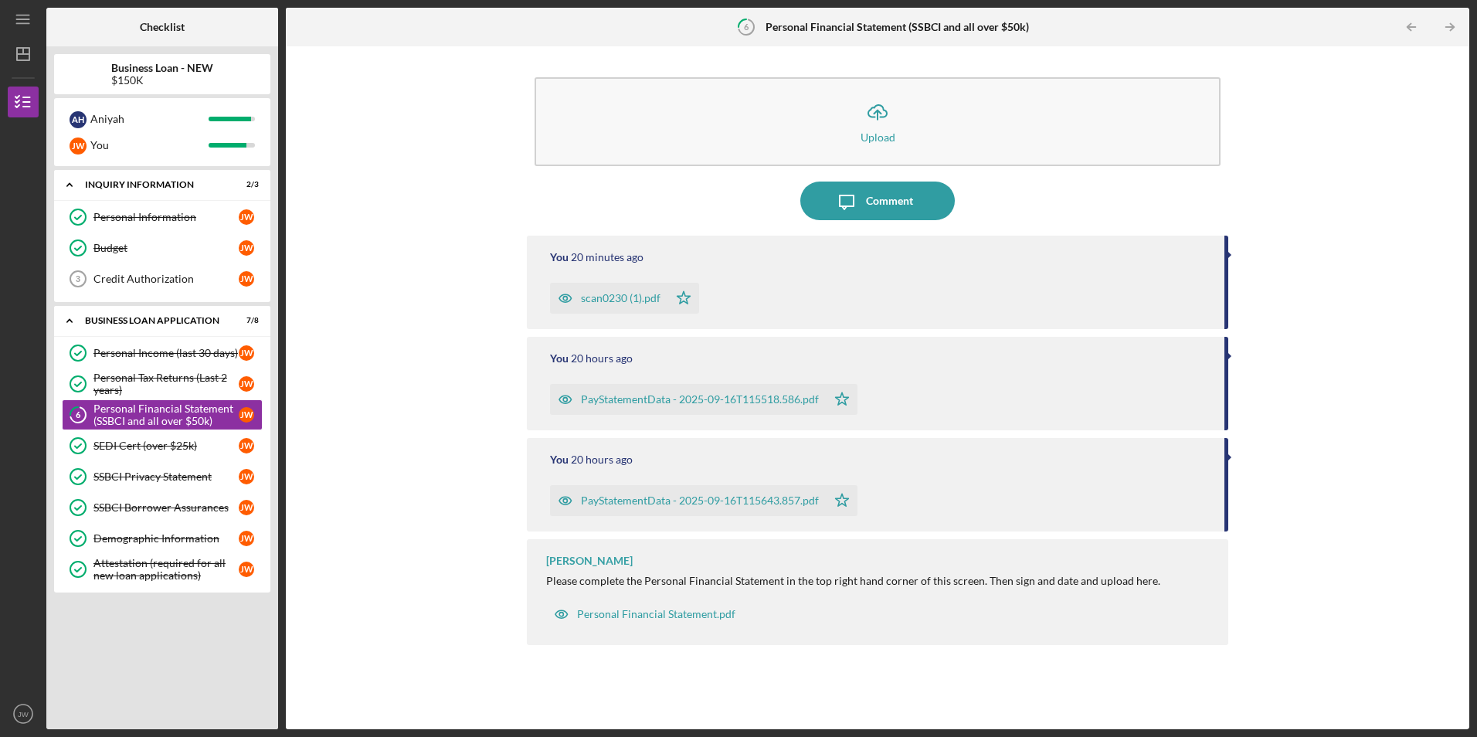
click at [386, 453] on div "Icon/Upload Upload Icon/Message Comment You 20 minutes ago scan0230 (1).pdf Ico…" at bounding box center [878, 388] width 1168 height 668
click at [202, 272] on link "Credit Authorization 3 Credit Authorization J W" at bounding box center [162, 278] width 201 height 31
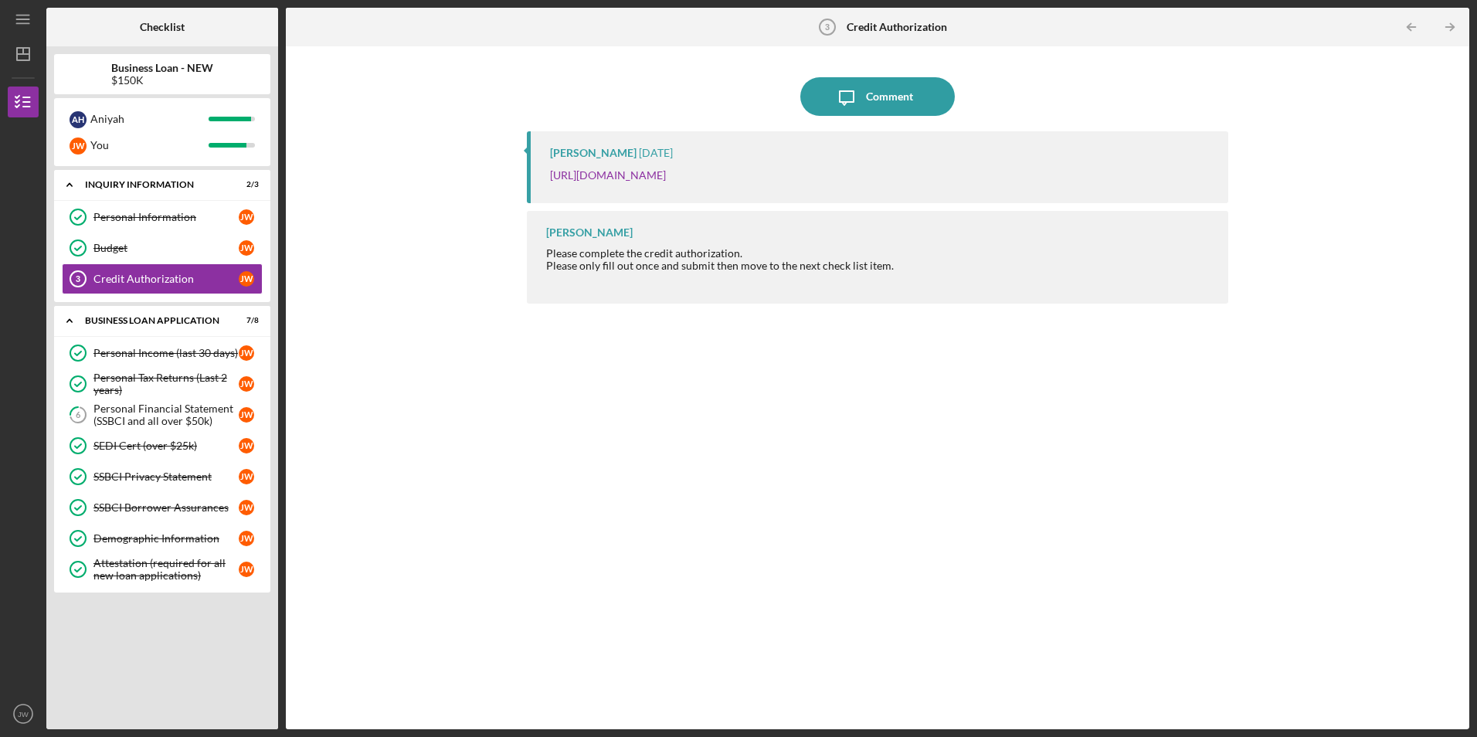
click at [347, 193] on div "Icon/Message Comment Ian Nelson 2 months ago https://justinepetersen.tfaforms.n…" at bounding box center [878, 388] width 1168 height 668
